Goal: Information Seeking & Learning: Learn about a topic

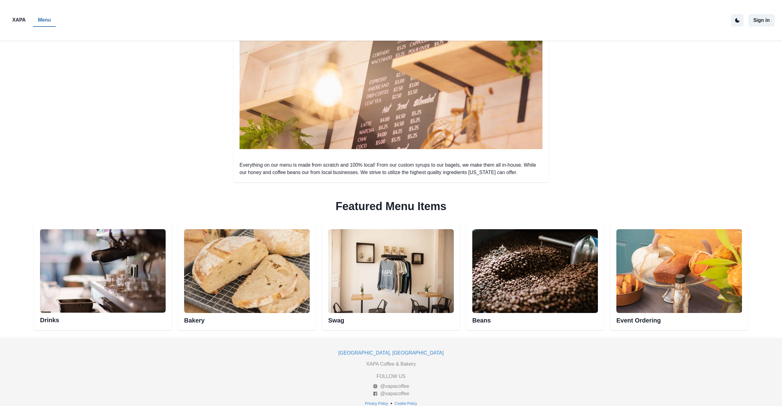
scroll to position [153, 0]
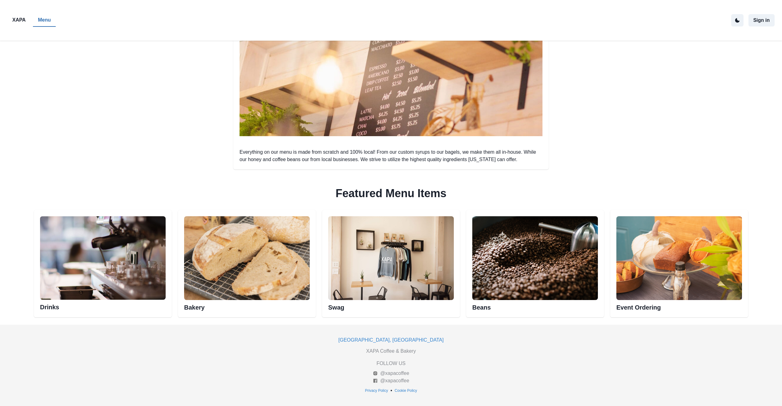
click at [234, 264] on img at bounding box center [247, 258] width 126 height 84
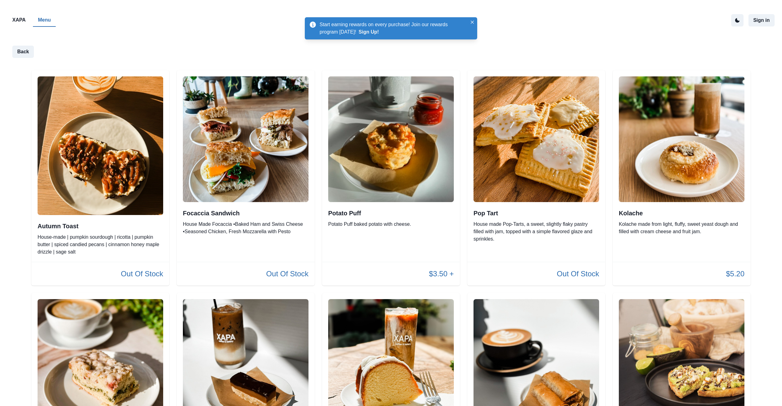
click at [691, 174] on img at bounding box center [682, 139] width 126 height 126
click at [48, 19] on p "Menu" at bounding box center [44, 19] width 13 height 7
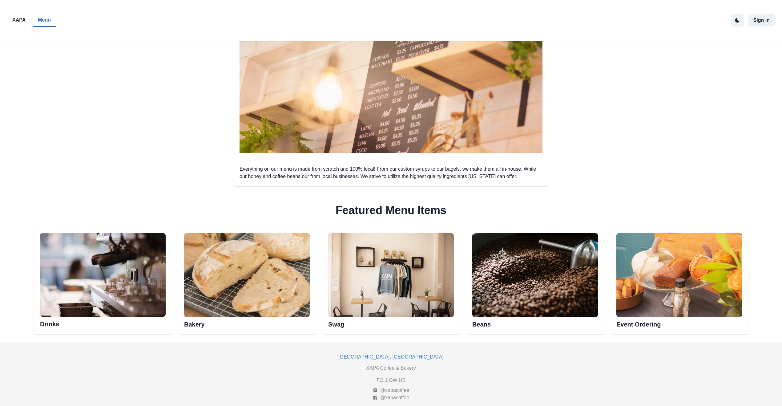
scroll to position [153, 0]
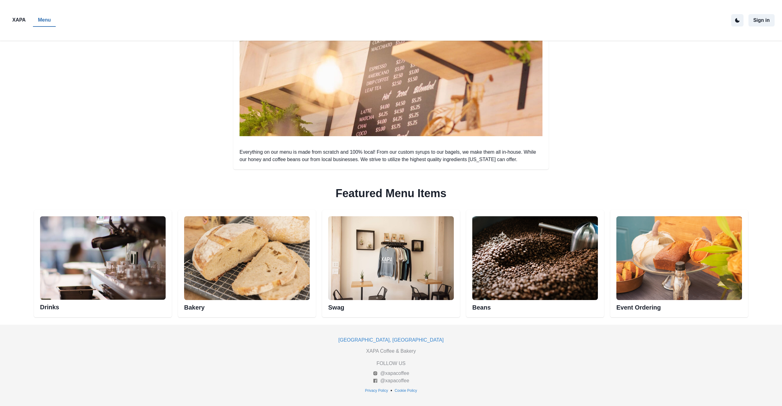
click at [123, 264] on img at bounding box center [103, 258] width 126 height 84
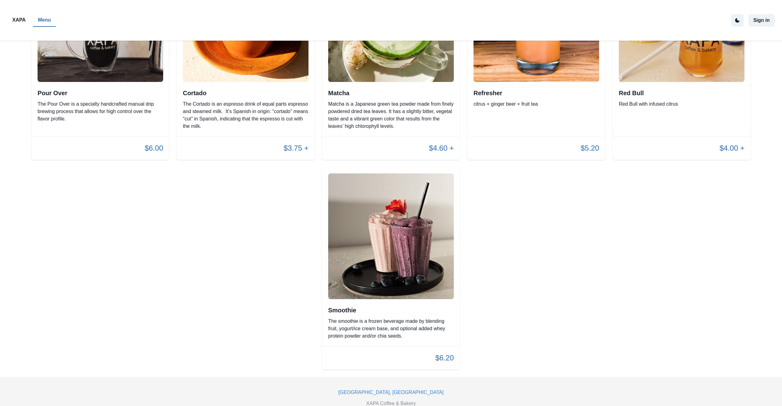
scroll to position [780, 0]
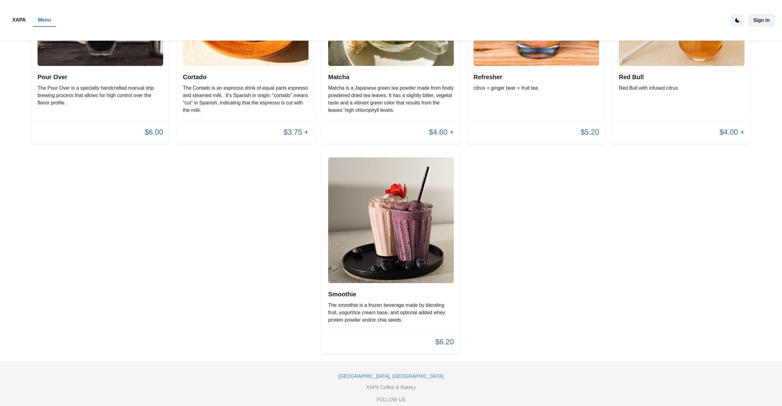
click at [14, 21] on p "XAPA" at bounding box center [18, 19] width 13 height 7
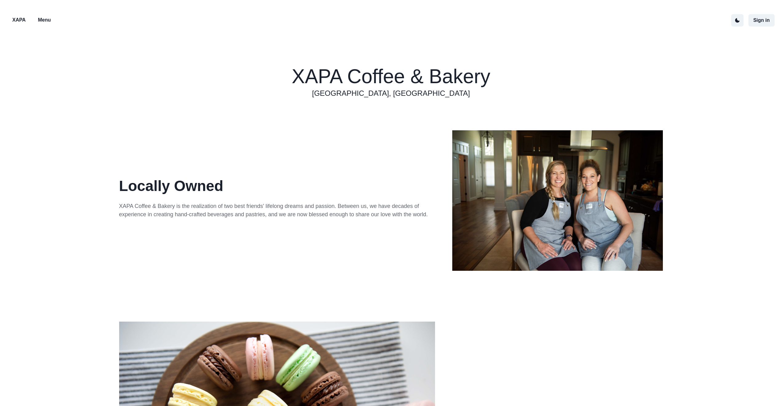
drag, startPoint x: 463, startPoint y: 261, endPoint x: 480, endPoint y: 81, distance: 180.9
click at [15, 19] on p "XAPA" at bounding box center [18, 19] width 13 height 7
click at [45, 18] on p "Menu" at bounding box center [44, 19] width 13 height 7
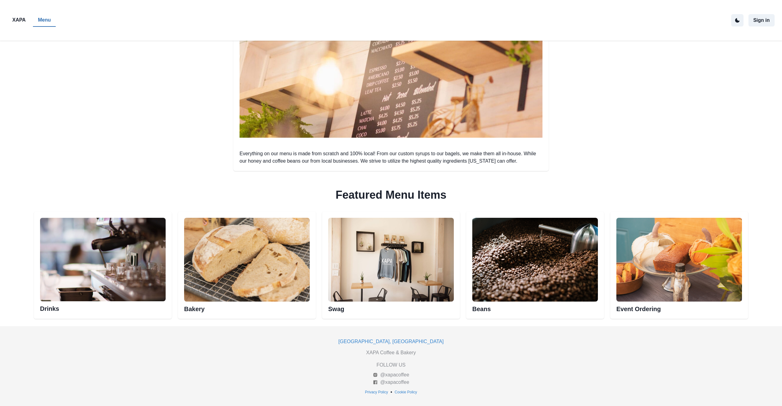
scroll to position [153, 0]
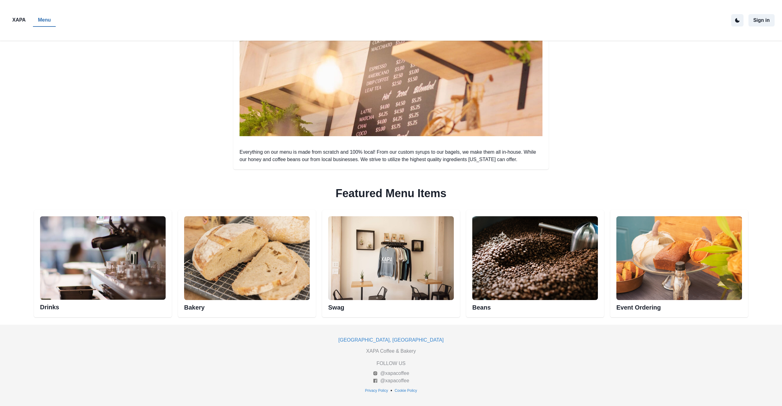
click at [279, 253] on img at bounding box center [247, 258] width 126 height 84
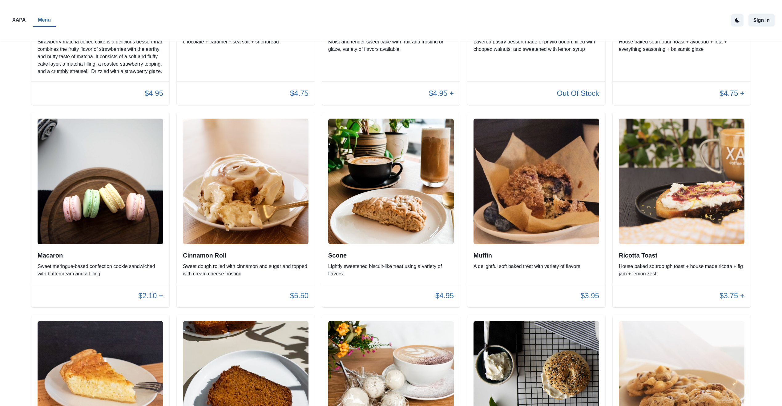
scroll to position [411, 0]
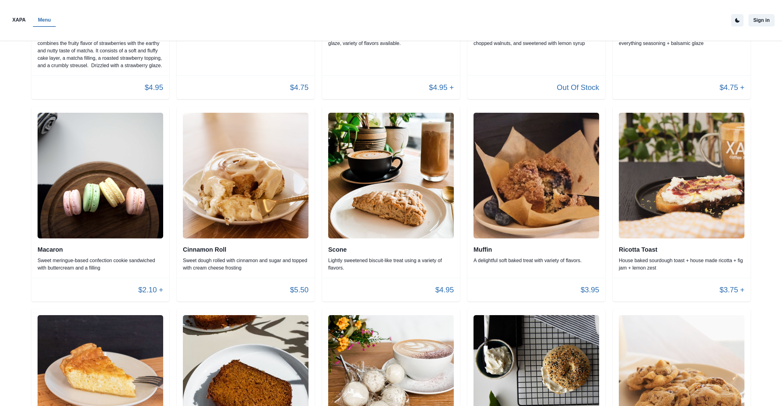
click at [162, 292] on p "$2.10 +" at bounding box center [150, 289] width 25 height 11
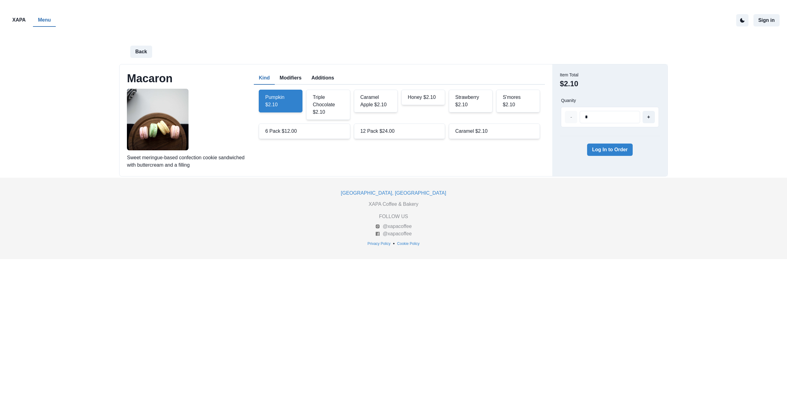
click at [15, 21] on p "XAPA" at bounding box center [18, 19] width 13 height 7
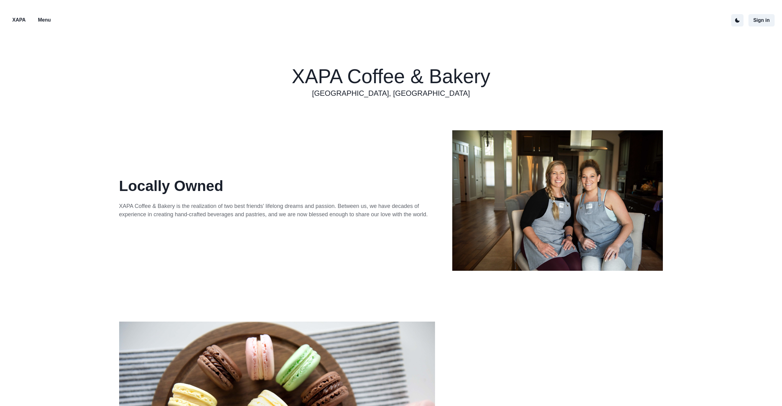
click at [44, 21] on p "Menu" at bounding box center [44, 19] width 13 height 7
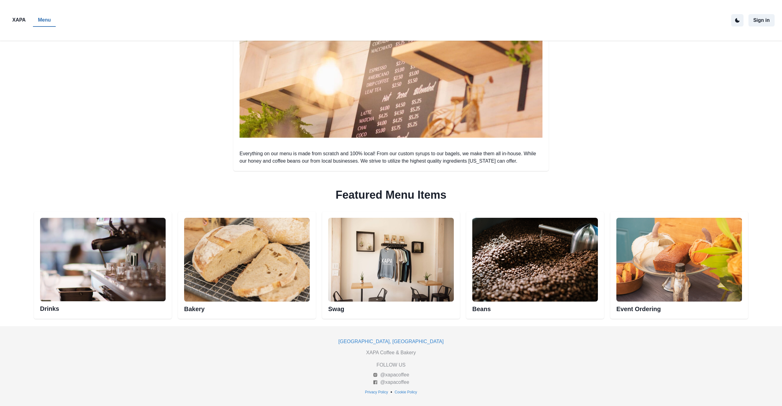
scroll to position [153, 0]
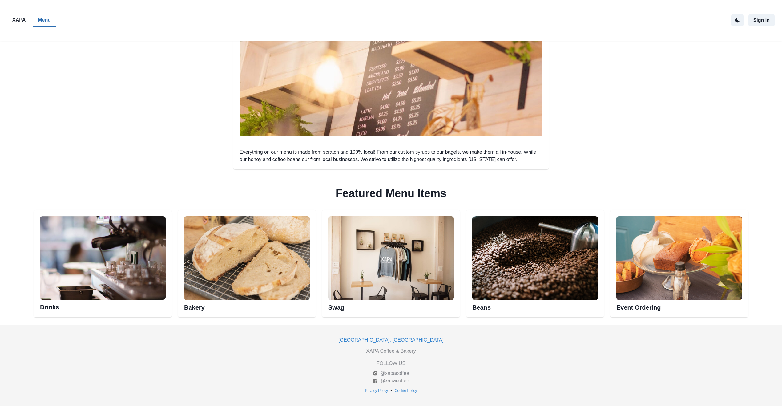
click at [252, 266] on img at bounding box center [247, 258] width 126 height 84
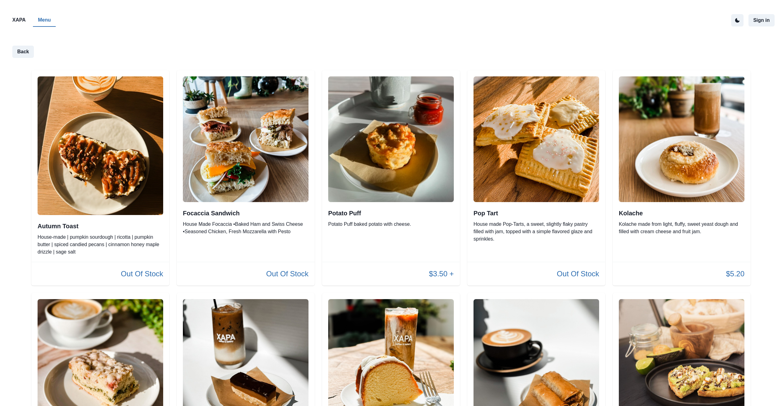
click at [518, 167] on img at bounding box center [536, 139] width 126 height 126
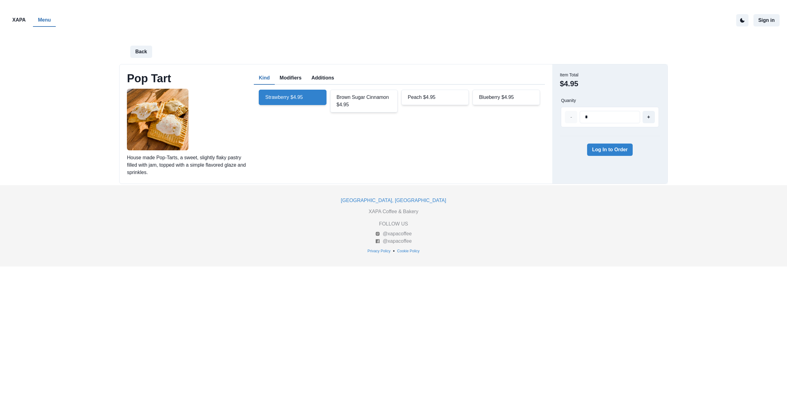
click at [21, 22] on p "XAPA" at bounding box center [18, 19] width 13 height 7
